Goal: Task Accomplishment & Management: Complete application form

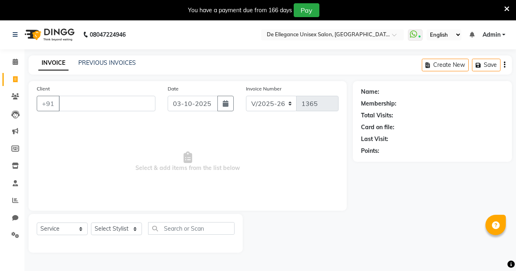
select select "7945"
select select "service"
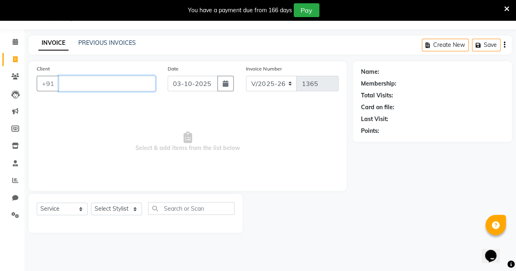
click at [137, 86] on input "Client" at bounding box center [107, 83] width 97 height 15
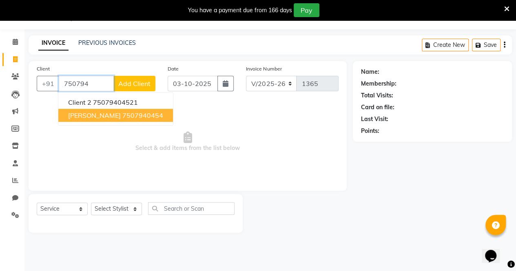
click at [127, 115] on ngb-highlight "7507940454" at bounding box center [142, 115] width 41 height 8
type input "7507940454"
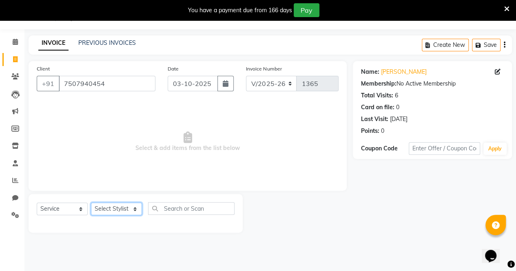
click at [110, 207] on select "Select Stylist [PERSON_NAME] [PERSON_NAME] [PERSON_NAME] [PERSON_NAME]" at bounding box center [116, 209] width 51 height 13
select select "80443"
click at [91, 203] on select "Select Stylist [PERSON_NAME] [PERSON_NAME] [PERSON_NAME] [PERSON_NAME]" at bounding box center [116, 209] width 51 height 13
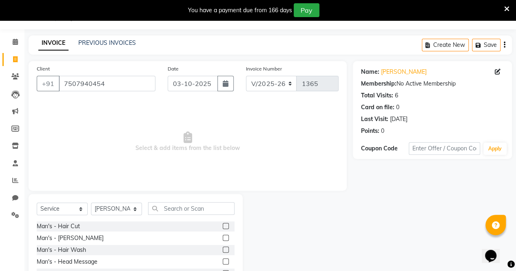
click at [223, 225] on label at bounding box center [226, 226] width 6 height 6
click at [223, 225] on input "checkbox" at bounding box center [225, 226] width 5 height 5
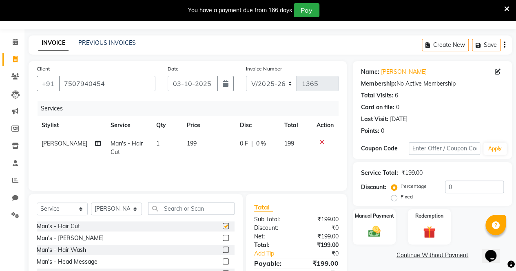
checkbox input "false"
click at [223, 238] on label at bounding box center [226, 238] width 6 height 6
click at [223, 238] on input "checkbox" at bounding box center [225, 238] width 5 height 5
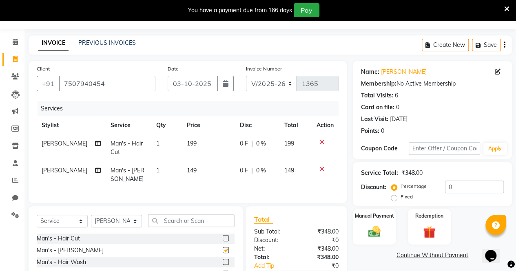
checkbox input "false"
click at [240, 172] on span "0 F" at bounding box center [244, 170] width 8 height 9
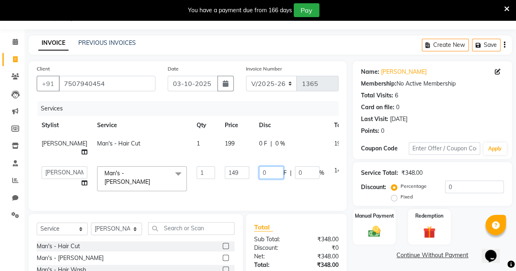
click at [259, 179] on input "0" at bounding box center [271, 172] width 24 height 13
type input "049"
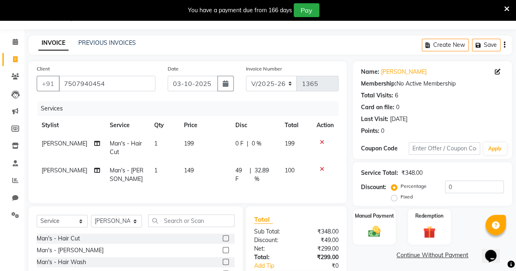
click at [254, 199] on div "Client [PHONE_NUMBER] Date [DATE] Invoice Number V/2025 V/[PHONE_NUMBER] Servic…" at bounding box center [188, 132] width 318 height 142
click at [236, 143] on span "0 F" at bounding box center [239, 143] width 8 height 9
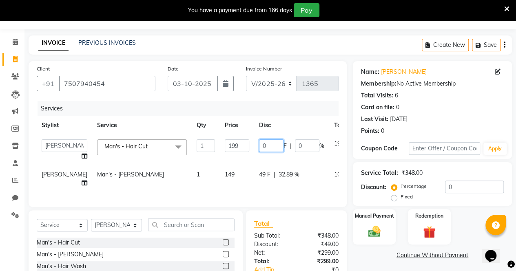
click at [259, 148] on input "0" at bounding box center [271, 145] width 24 height 13
type input "049"
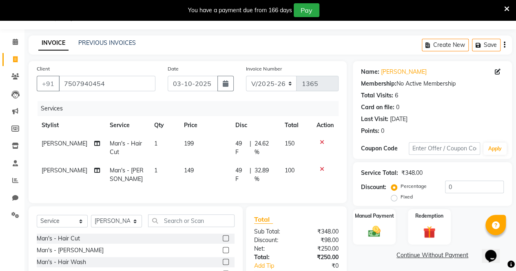
click at [253, 159] on td "49 F | 24.62 %" at bounding box center [254, 148] width 49 height 27
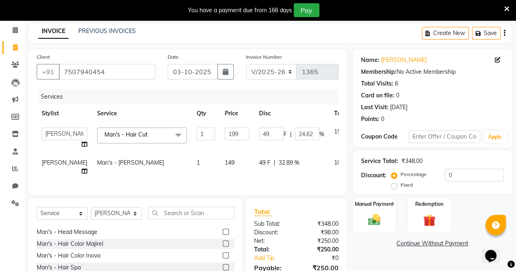
scroll to position [37, 0]
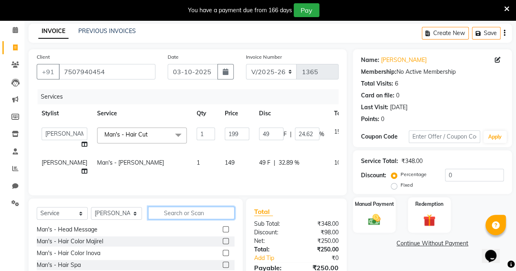
click at [191, 219] on input "text" at bounding box center [191, 213] width 86 height 13
click at [223, 232] on label at bounding box center [226, 229] width 6 height 6
click at [223, 232] on input "checkbox" at bounding box center [225, 229] width 5 height 5
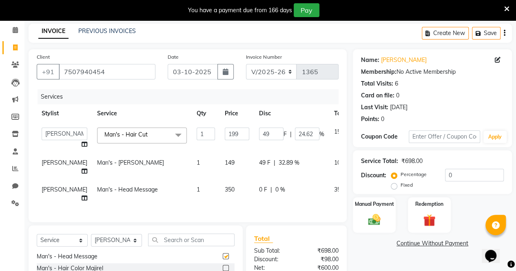
checkbox input "false"
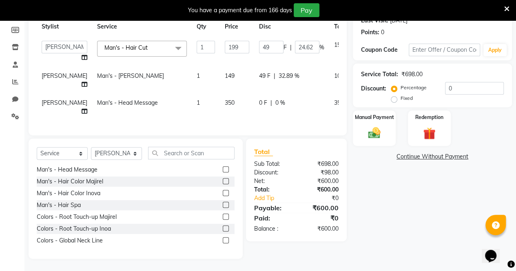
scroll to position [129, 0]
click at [361, 99] on icon at bounding box center [363, 102] width 4 height 6
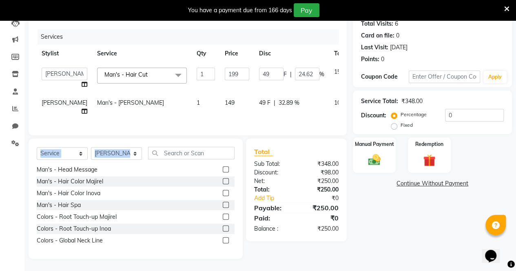
drag, startPoint x: 332, startPoint y: 98, endPoint x: 204, endPoint y: 154, distance: 139.8
click at [204, 154] on div "Client [PHONE_NUMBER] Date [DATE] Invoice Number V/2025 V/[PHONE_NUMBER] Servic…" at bounding box center [187, 123] width 330 height 269
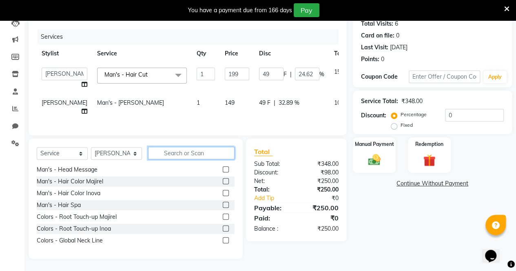
click at [204, 154] on input "text" at bounding box center [191, 153] width 86 height 13
click at [207, 152] on input "text" at bounding box center [191, 153] width 86 height 13
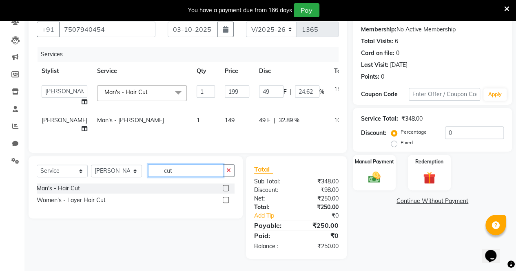
scroll to position [0, 0]
type input "cut"
click at [228, 187] on label at bounding box center [226, 188] width 6 height 6
click at [228, 187] on input "checkbox" at bounding box center [225, 188] width 5 height 5
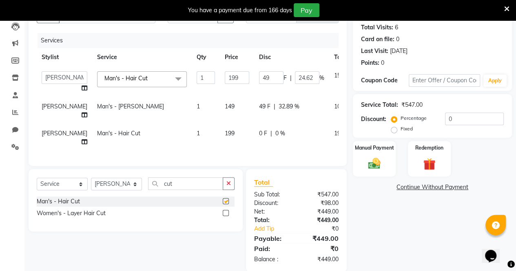
checkbox input "false"
click at [259, 138] on span "0 F" at bounding box center [263, 133] width 8 height 9
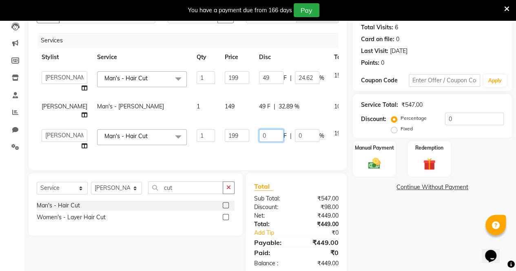
click at [259, 142] on input "0" at bounding box center [271, 135] width 24 height 13
type input "049"
click at [254, 155] on td "049 F | 0 %" at bounding box center [291, 139] width 75 height 31
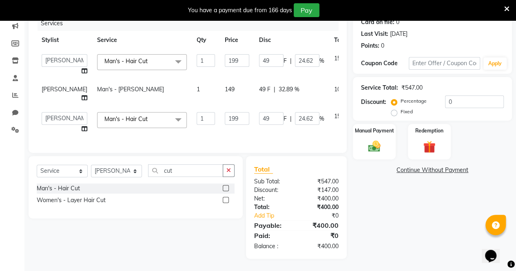
scroll to position [119, 0]
click at [109, 170] on select "Select Stylist [PERSON_NAME] [PERSON_NAME] [PERSON_NAME] [PERSON_NAME]" at bounding box center [116, 171] width 51 height 13
select select "71575"
click at [91, 165] on select "Select Stylist [PERSON_NAME] [PERSON_NAME] [PERSON_NAME] [PERSON_NAME]" at bounding box center [116, 171] width 51 height 13
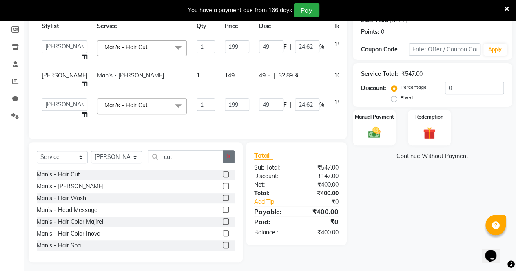
click at [230, 159] on icon "button" at bounding box center [228, 157] width 4 height 6
click at [192, 163] on input "text" at bounding box center [191, 156] width 86 height 13
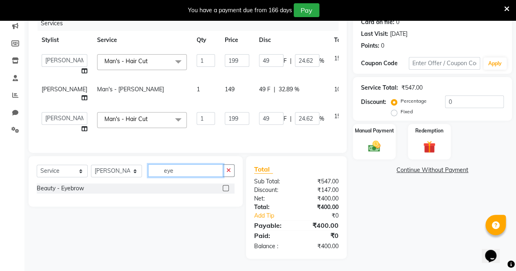
type input "eye"
click at [225, 188] on label at bounding box center [226, 188] width 6 height 6
click at [225, 188] on input "checkbox" at bounding box center [225, 188] width 5 height 5
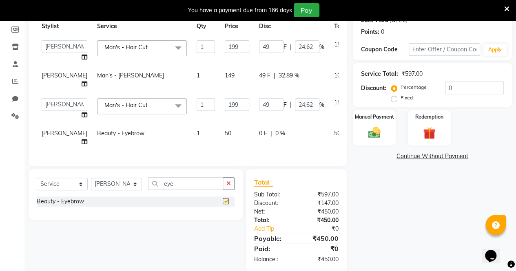
checkbox input "false"
click at [228, 186] on icon "button" at bounding box center [228, 184] width 4 height 6
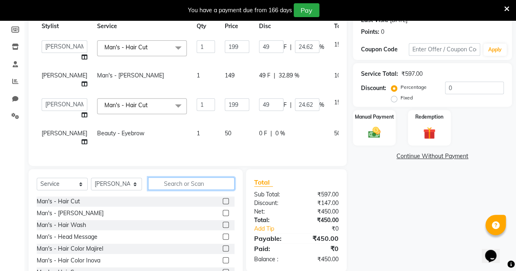
click at [199, 190] on input "text" at bounding box center [191, 183] width 86 height 13
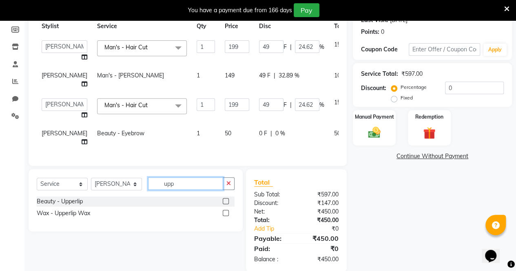
type input "upp"
click at [224, 204] on label at bounding box center [226, 201] width 6 height 6
click at [224, 204] on input "checkbox" at bounding box center [225, 201] width 5 height 5
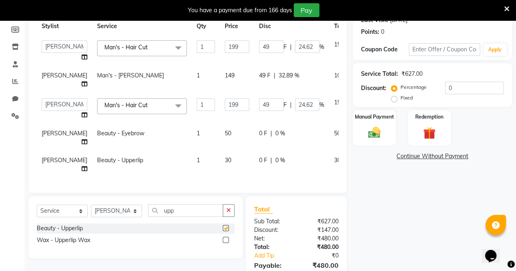
checkbox input "false"
click at [227, 213] on icon "button" at bounding box center [228, 210] width 4 height 6
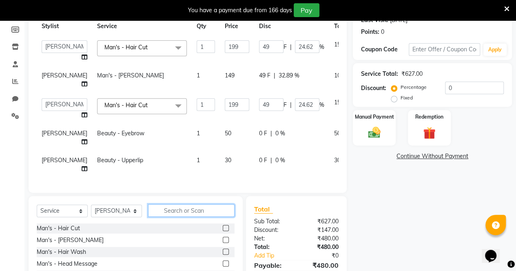
click at [212, 217] on input "text" at bounding box center [191, 210] width 86 height 13
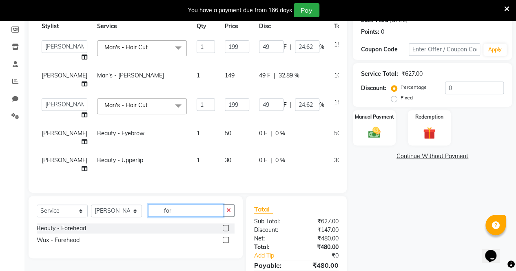
type input "for"
click at [226, 231] on label at bounding box center [226, 228] width 6 height 6
click at [226, 231] on input "checkbox" at bounding box center [225, 228] width 5 height 5
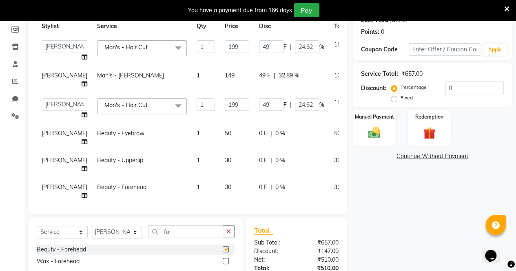
checkbox input "false"
click at [231, 231] on icon "button" at bounding box center [228, 232] width 4 height 6
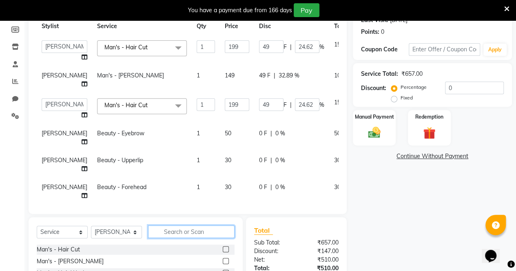
click at [194, 231] on input "text" at bounding box center [191, 231] width 86 height 13
type input "chi"
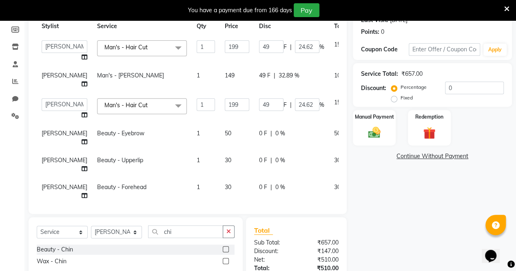
click at [227, 247] on label at bounding box center [226, 249] width 6 height 6
click at [227, 247] on input "checkbox" at bounding box center [225, 249] width 5 height 5
checkbox input "false"
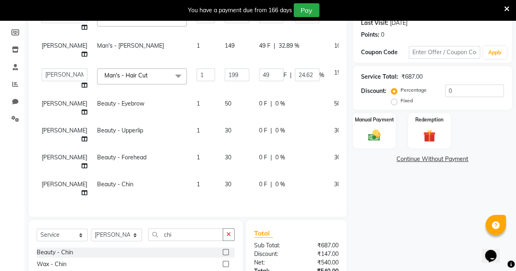
scroll to position [73, 0]
click at [228, 233] on icon "button" at bounding box center [228, 235] width 4 height 6
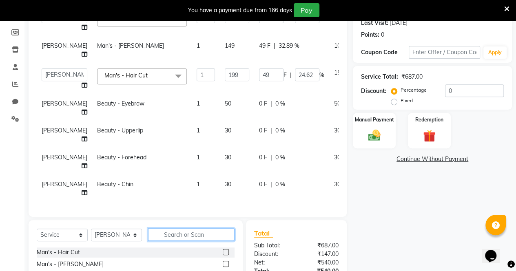
click at [201, 234] on input "text" at bounding box center [191, 234] width 86 height 13
type input "unde"
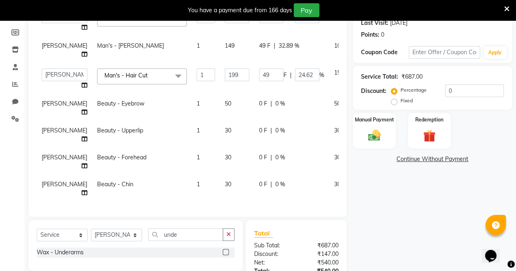
click at [223, 252] on label at bounding box center [226, 252] width 6 height 6
click at [223, 252] on input "checkbox" at bounding box center [225, 252] width 5 height 5
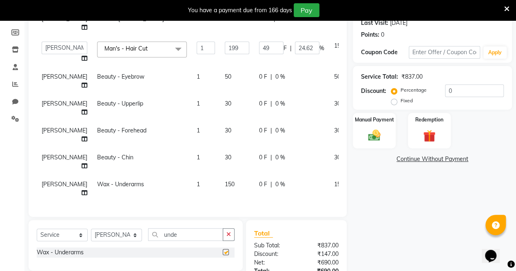
checkbox input "false"
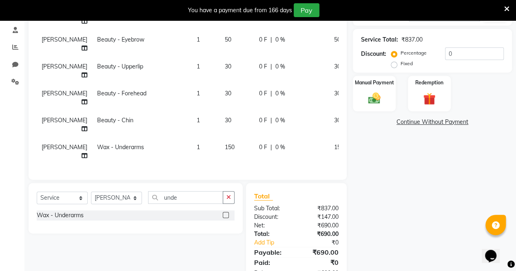
scroll to position [154, 0]
click at [259, 142] on span "0 F" at bounding box center [263, 146] width 8 height 9
select select "71575"
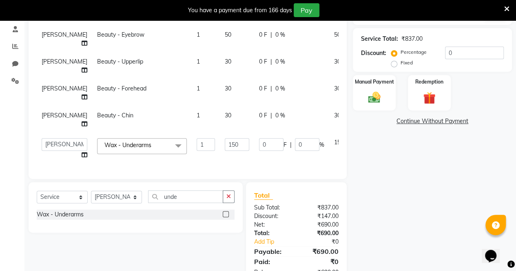
scroll to position [104, 0]
click at [259, 138] on input "0" at bounding box center [271, 144] width 24 height 13
type input "030"
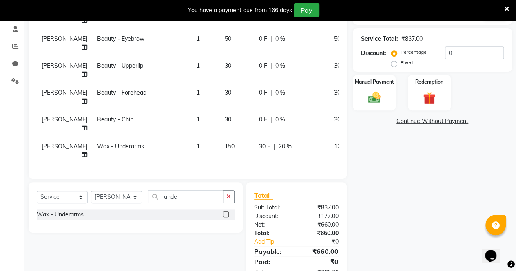
click at [259, 147] on td "30 F | 20 %" at bounding box center [291, 150] width 75 height 27
select select "71575"
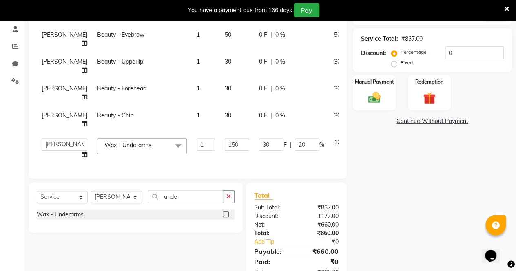
scroll to position [68, 0]
click at [305, 193] on div "Total" at bounding box center [296, 195] width 84 height 10
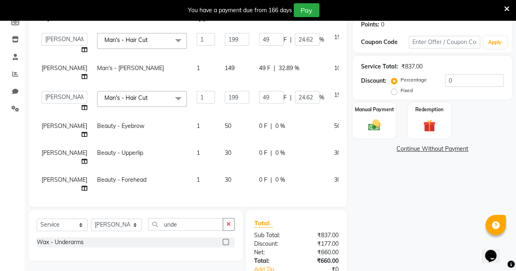
scroll to position [114, 0]
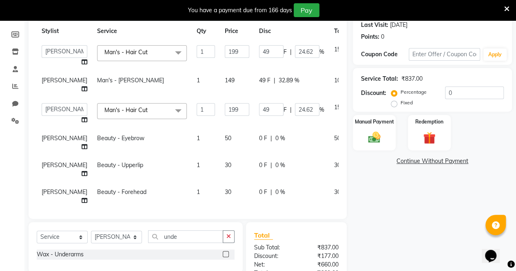
click at [293, 183] on td "0 F | 0 %" at bounding box center [291, 169] width 75 height 27
select select "71575"
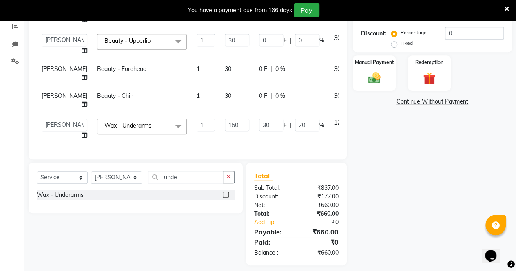
scroll to position [179, 0]
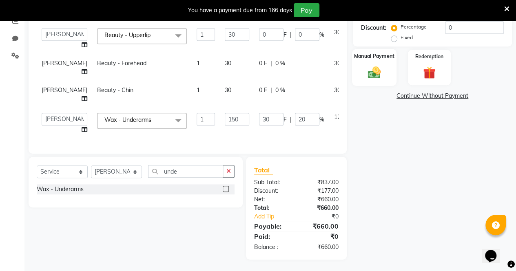
click at [374, 71] on img at bounding box center [374, 72] width 21 height 15
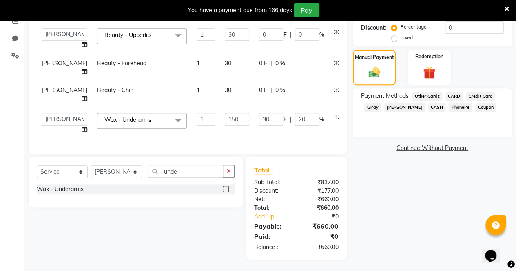
click at [376, 106] on span "GPay" at bounding box center [372, 107] width 17 height 9
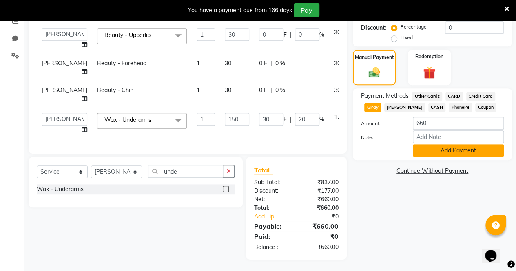
click at [432, 148] on button "Add Payment" at bounding box center [458, 150] width 91 height 13
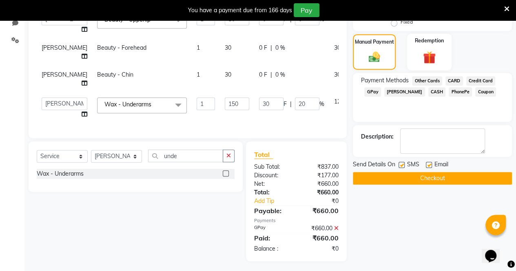
scroll to position [196, 0]
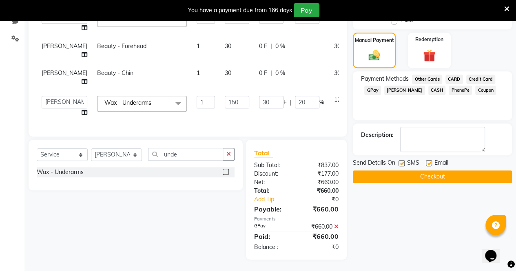
click at [401, 164] on label at bounding box center [401, 163] width 6 height 6
click at [401, 164] on input "checkbox" at bounding box center [400, 163] width 5 height 5
checkbox input "false"
click at [427, 163] on label at bounding box center [429, 163] width 6 height 6
click at [427, 163] on input "checkbox" at bounding box center [428, 163] width 5 height 5
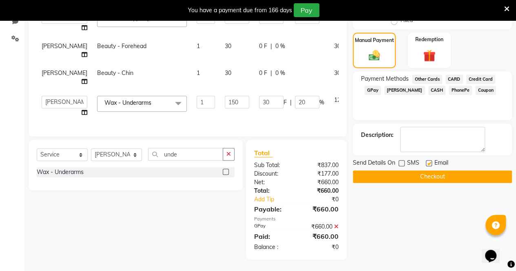
checkbox input "false"
click at [427, 172] on button "Checkout" at bounding box center [432, 176] width 159 height 13
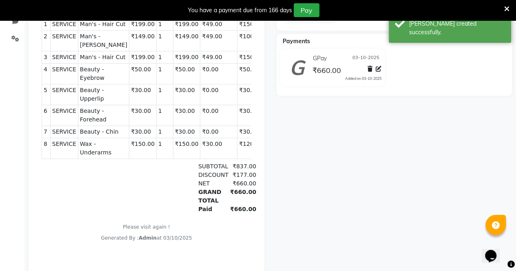
scroll to position [20, 0]
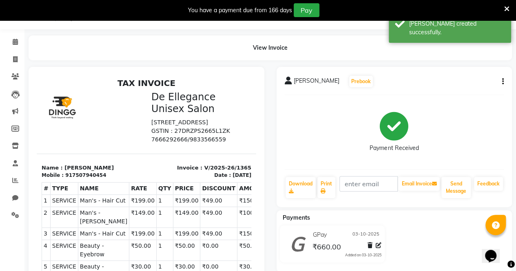
select select "7945"
select select "service"
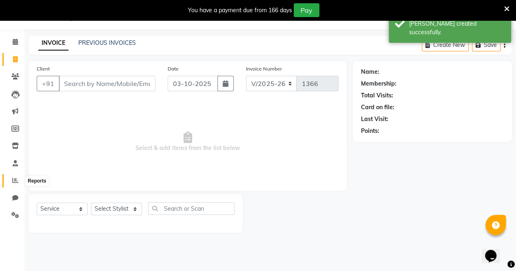
click at [15, 181] on icon at bounding box center [15, 180] width 6 height 6
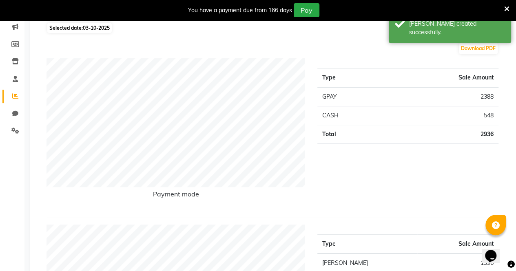
scroll to position [105, 0]
select select "7945"
select select "service"
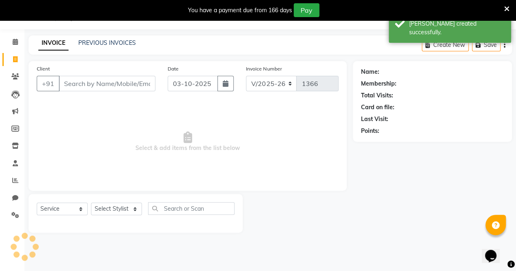
scroll to position [20, 0]
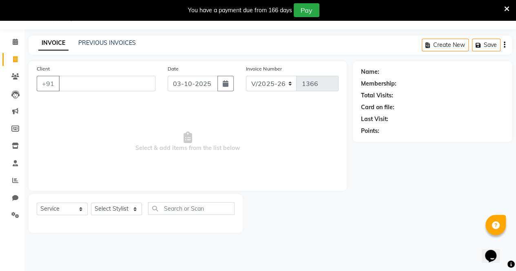
click at [97, 86] on input "Client" at bounding box center [107, 83] width 97 height 15
